Goal: Information Seeking & Learning: Learn about a topic

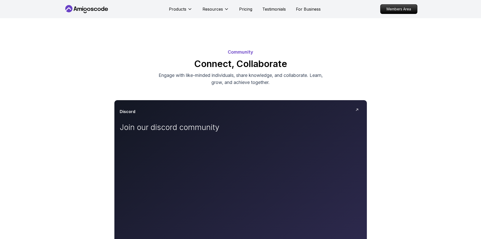
scroll to position [76, 0]
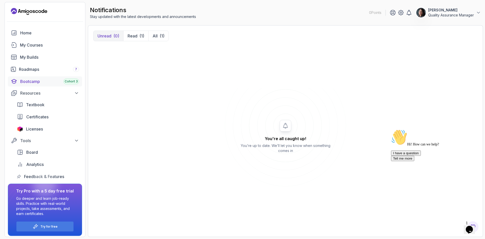
click at [29, 82] on div "Bootcamp Cohort 3" at bounding box center [49, 81] width 59 height 6
